Goal: Communication & Community: Participate in discussion

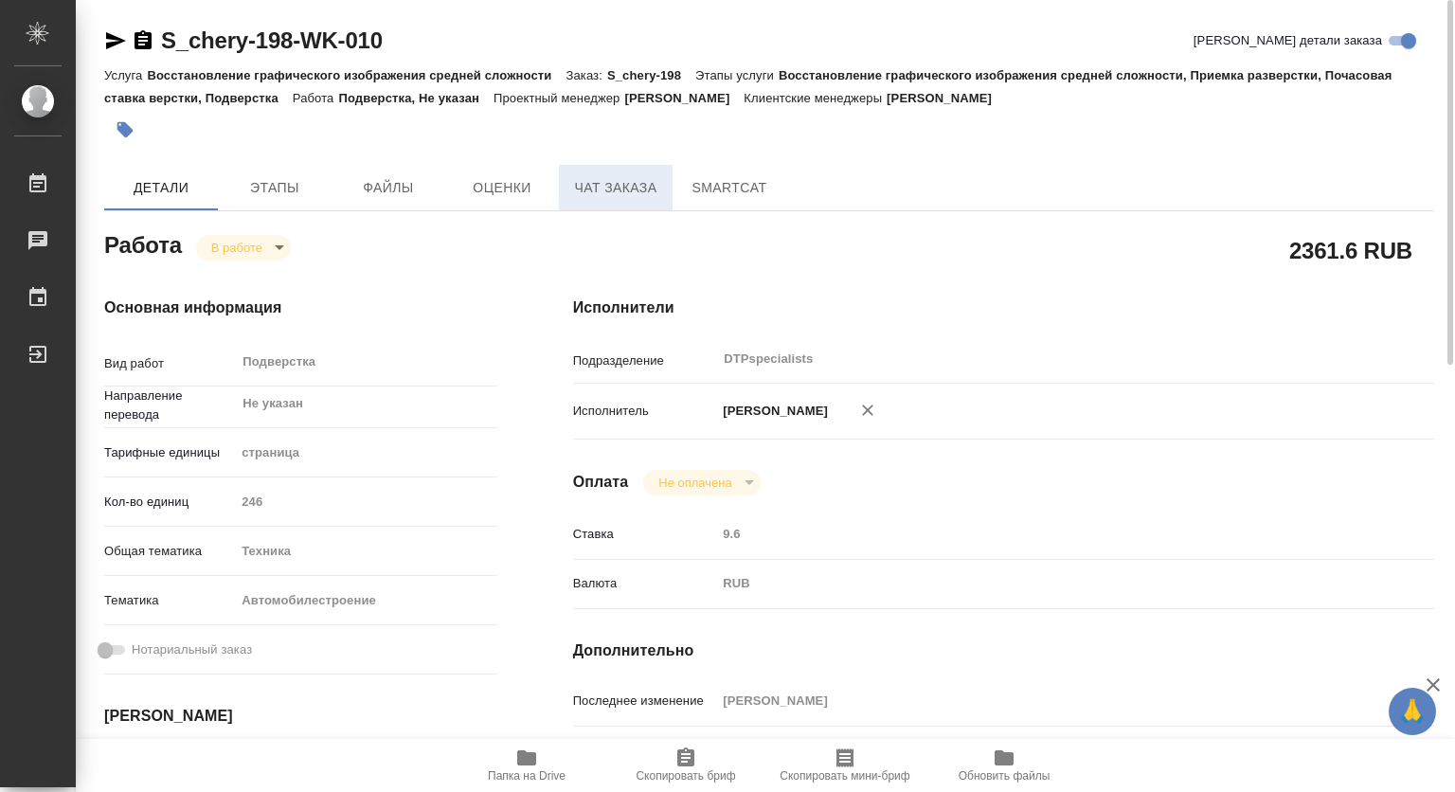
click at [621, 191] on span "Чат заказа" at bounding box center [615, 188] width 91 height 24
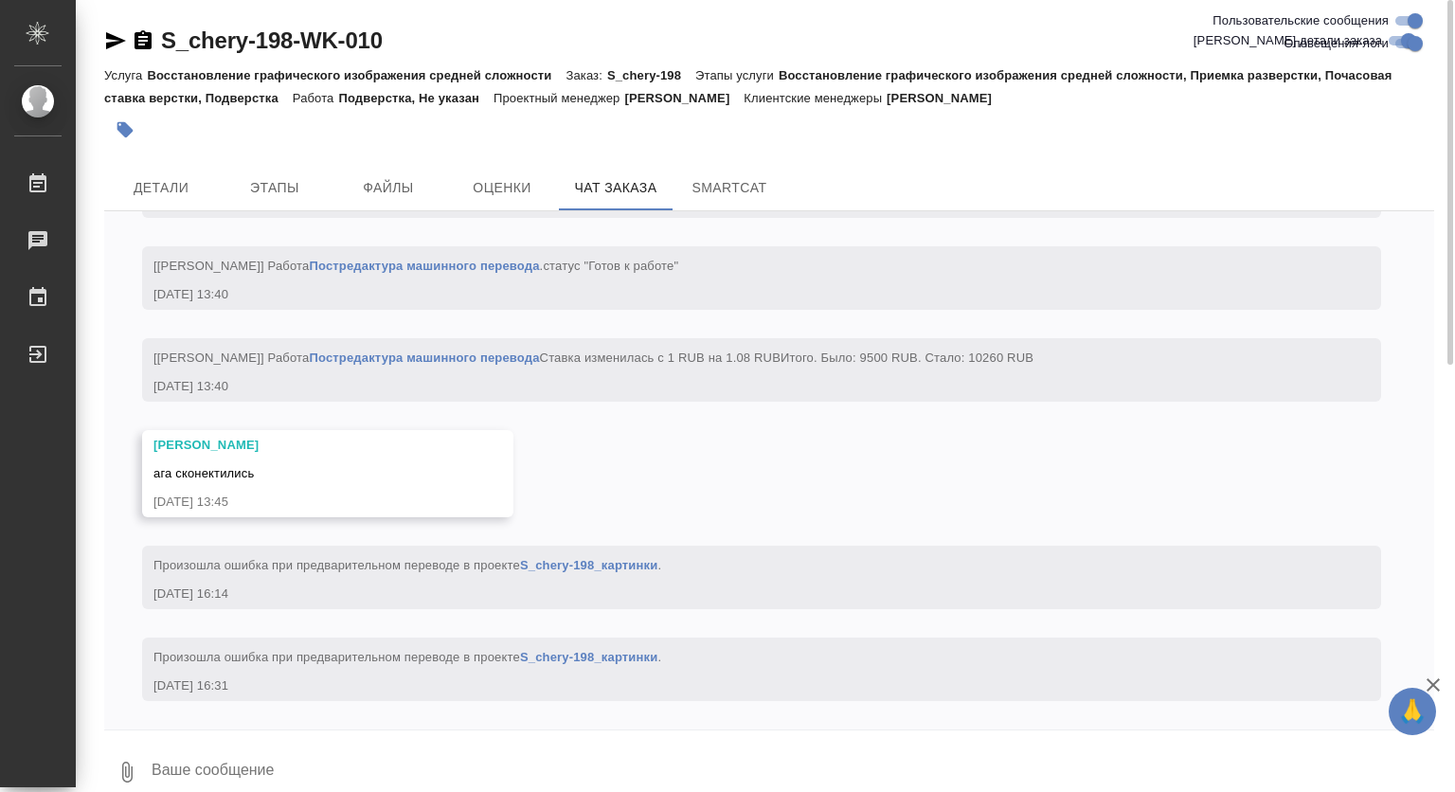
scroll to position [24421, 0]
click at [156, 196] on span "Детали" at bounding box center [161, 188] width 91 height 24
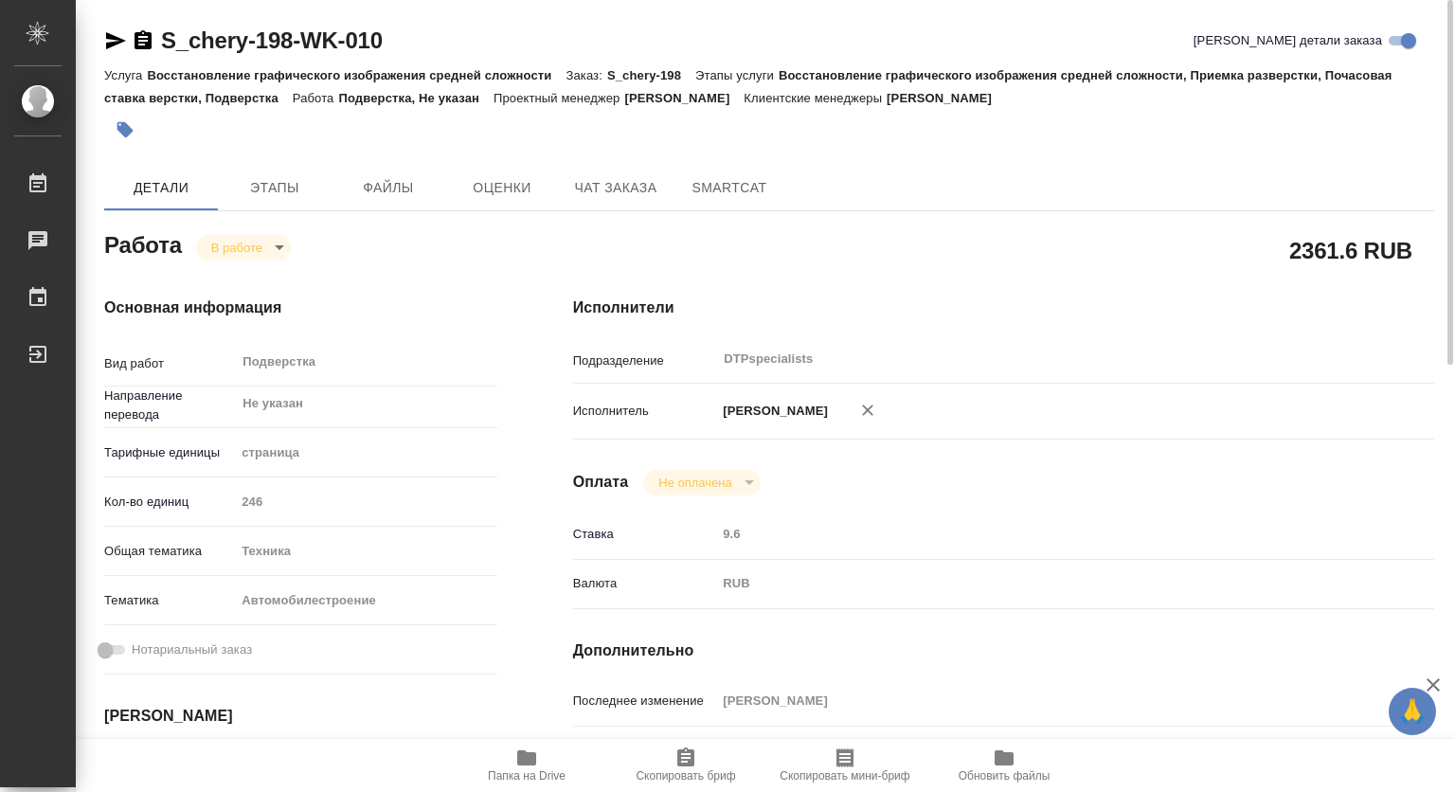
type textarea "x"
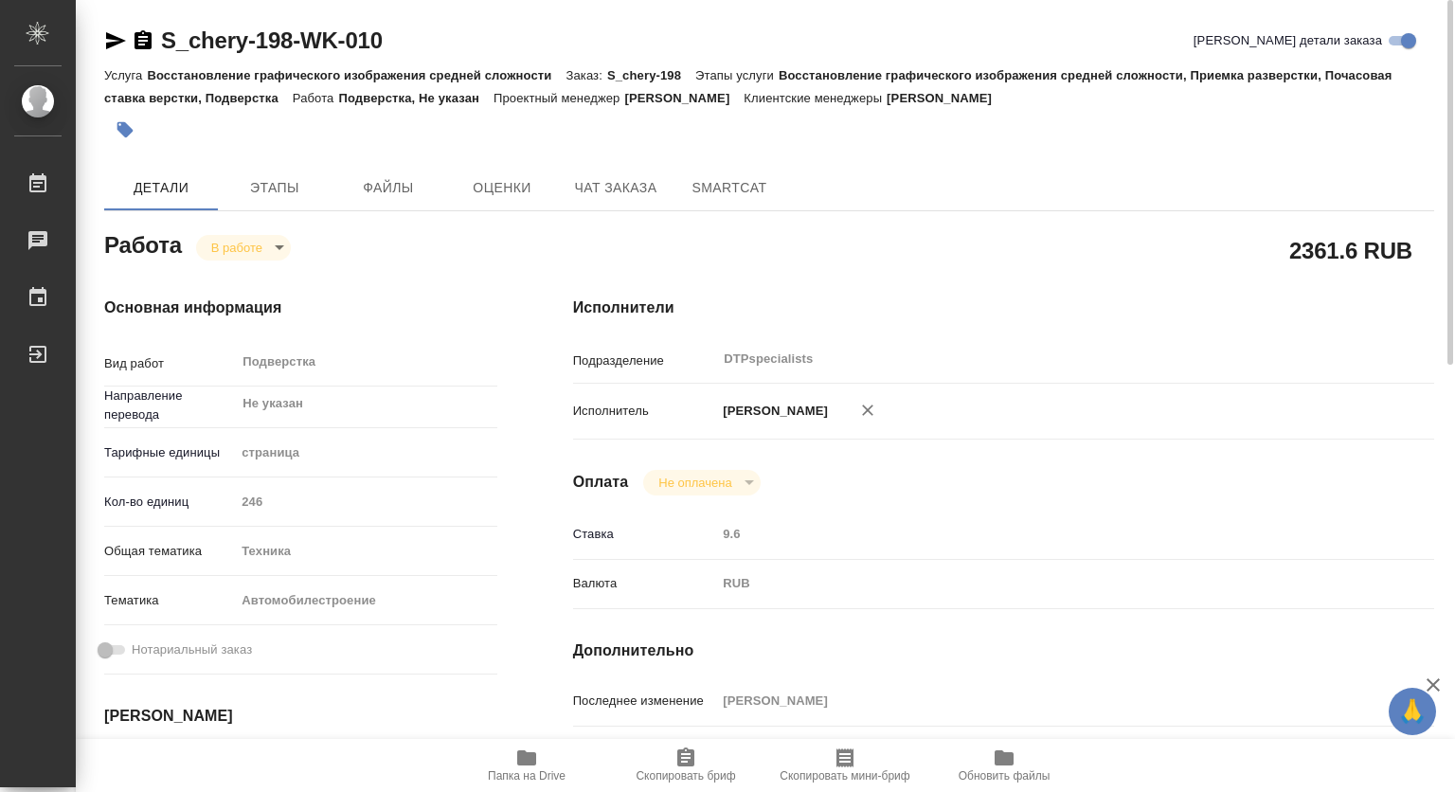
type textarea "x"
